Goal: Task Accomplishment & Management: Manage account settings

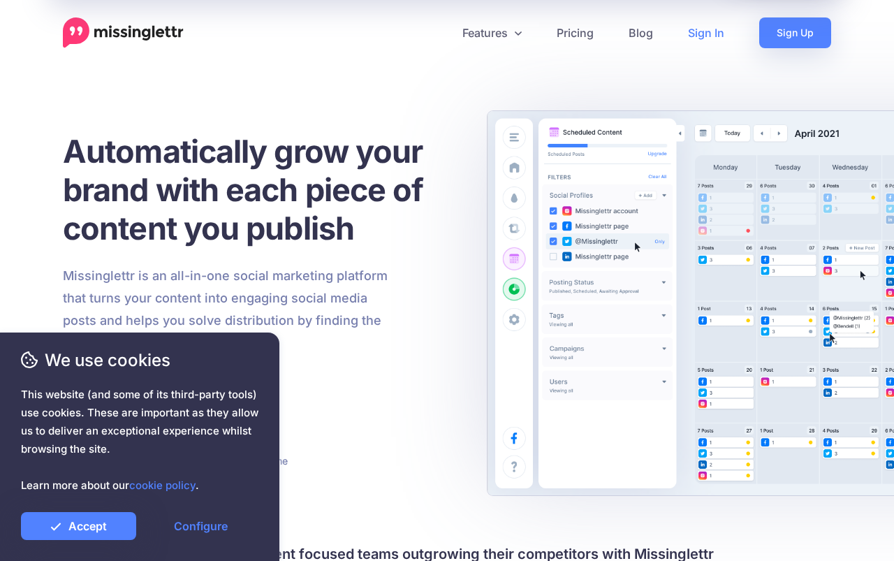
click at [704, 31] on link "Sign In" at bounding box center [706, 32] width 71 height 31
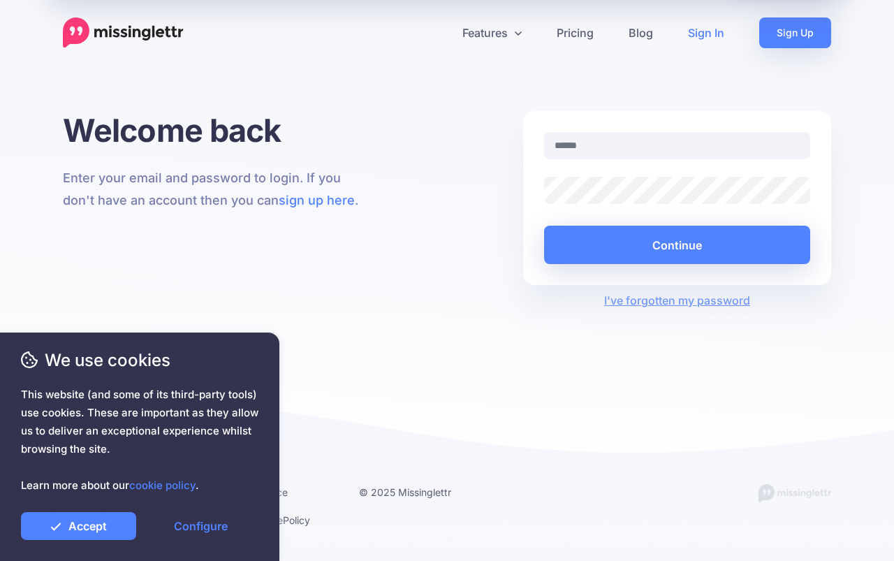
type input "**********"
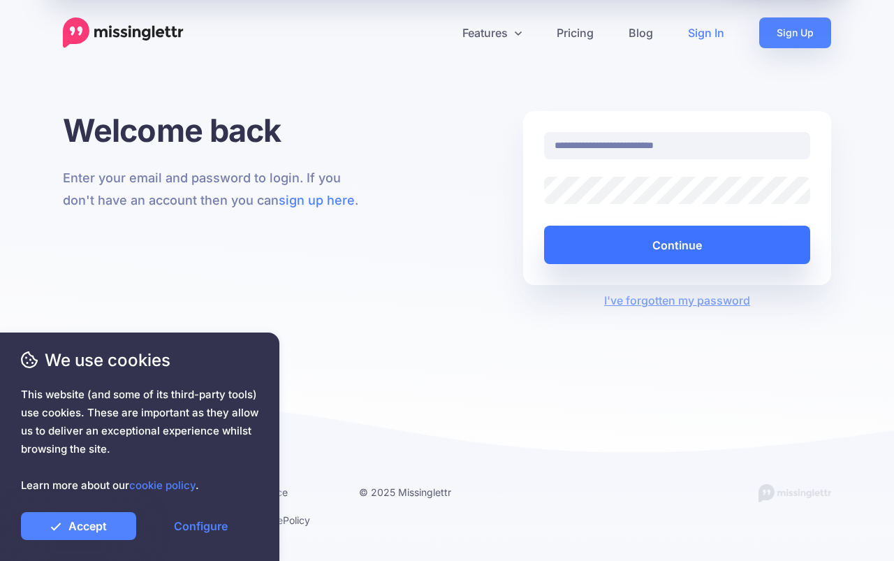
click at [654, 242] on button "Continue" at bounding box center [677, 245] width 266 height 38
